Goal: Task Accomplishment & Management: Use online tool/utility

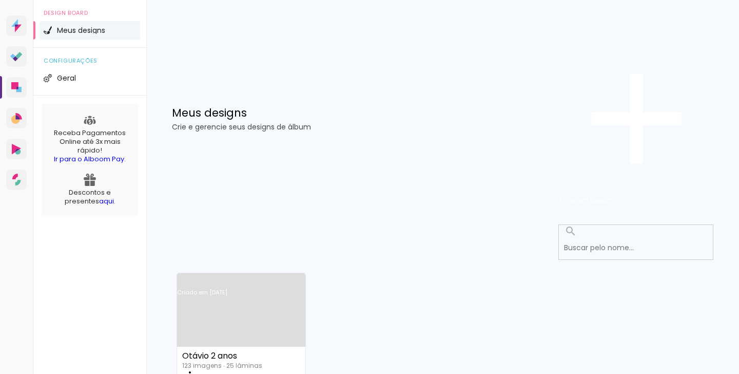
click at [288, 277] on link "Criado em [DATE]" at bounding box center [241, 306] width 128 height 58
